Goal: Transaction & Acquisition: Purchase product/service

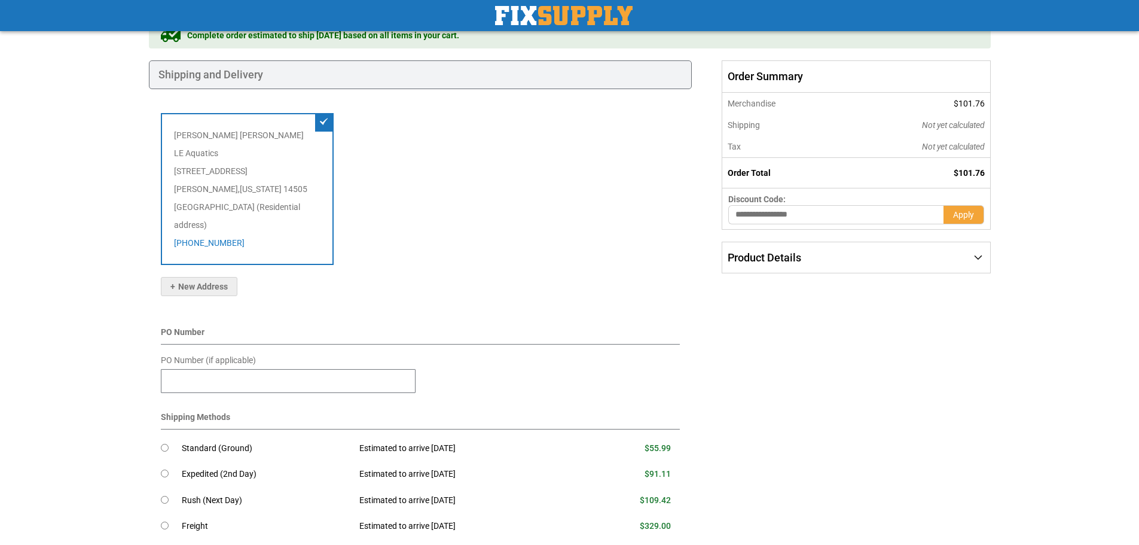
scroll to position [120, 0]
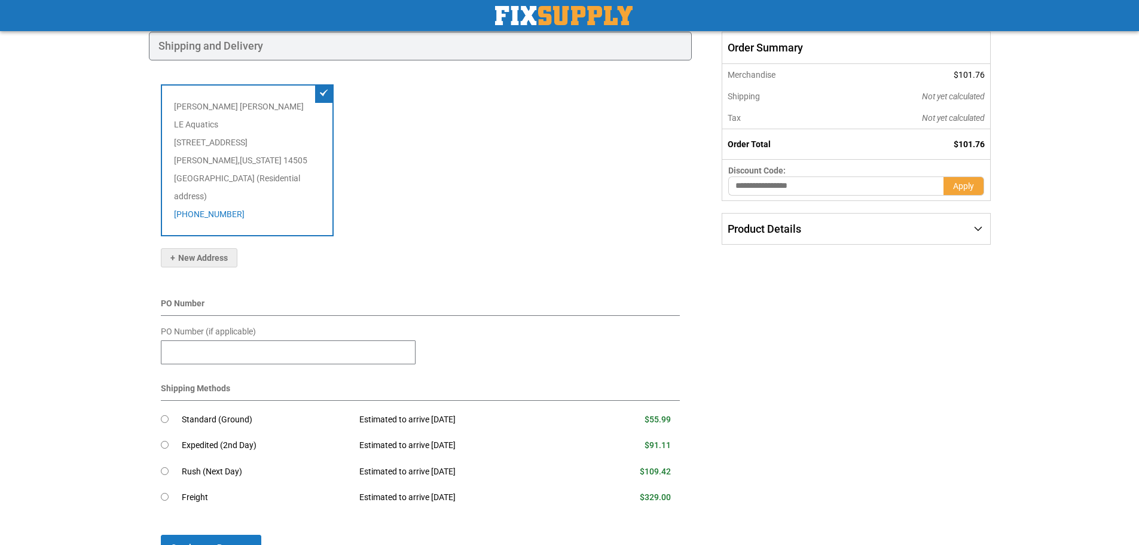
click at [660, 414] on span "$55.99" at bounding box center [657, 419] width 26 height 10
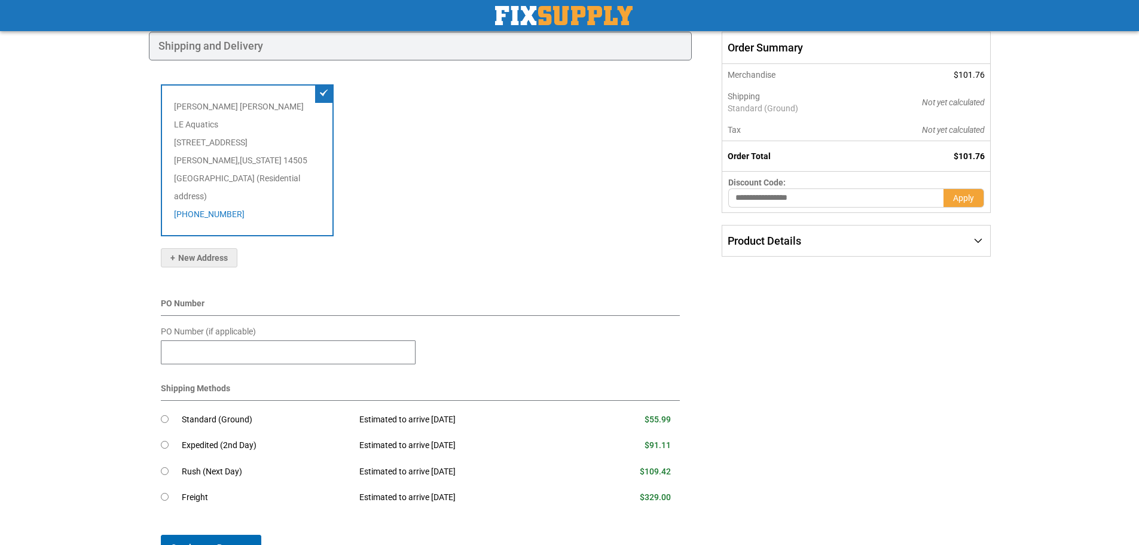
click at [216, 534] on button "Continue to Payment" at bounding box center [211, 546] width 100 height 25
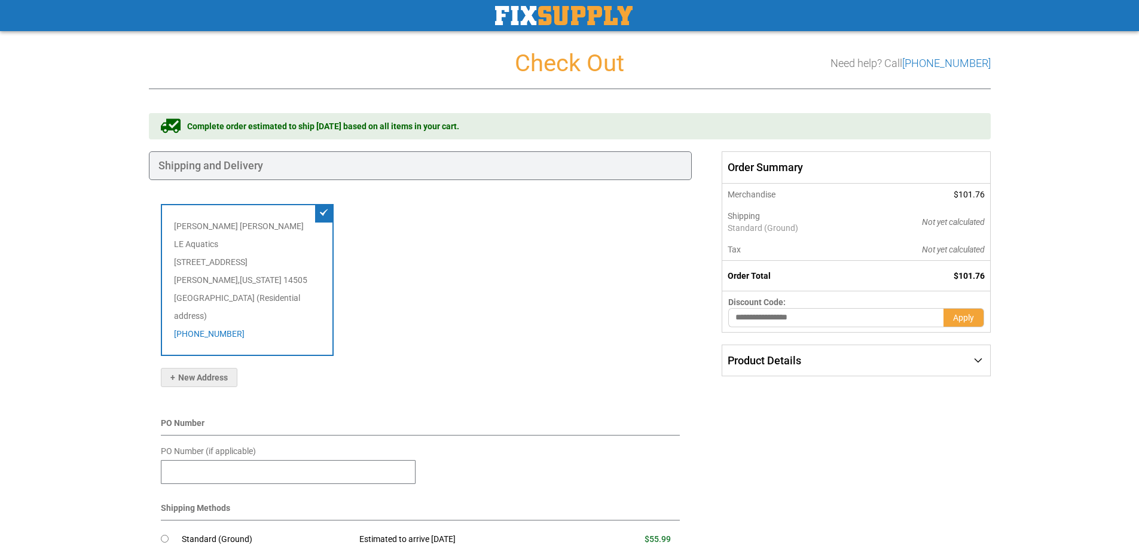
click at [563, 16] on img "store logo" at bounding box center [563, 15] width 137 height 19
